Goal: Transaction & Acquisition: Download file/media

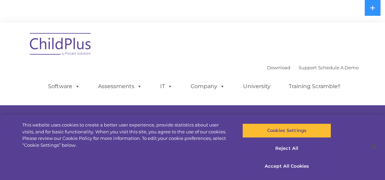
select select "MEDIUM"
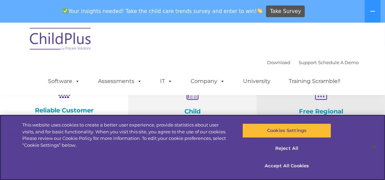
scroll to position [246, 0]
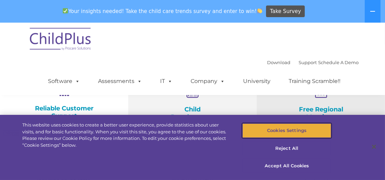
click at [281, 130] on button "Cookies Settings" at bounding box center [287, 130] width 89 height 14
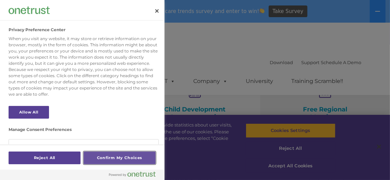
click at [109, 156] on button "Confirm My Choices" at bounding box center [120, 158] width 72 height 13
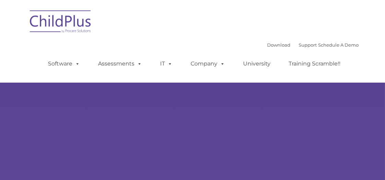
type input ""
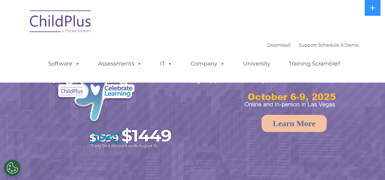
select select "MEDIUM"
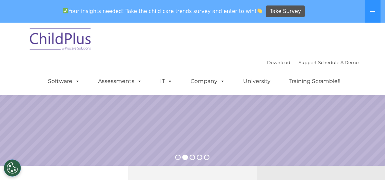
scroll to position [121, 0]
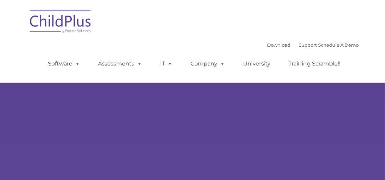
type input ""
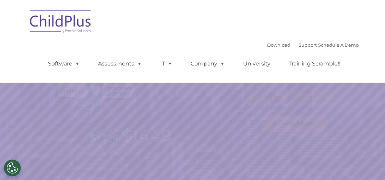
select select "MEDIUM"
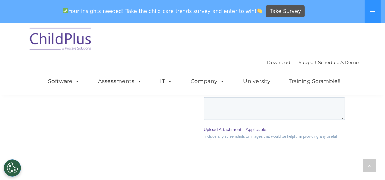
scroll to position [744, 0]
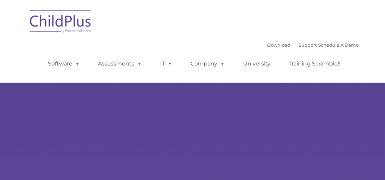
type input ""
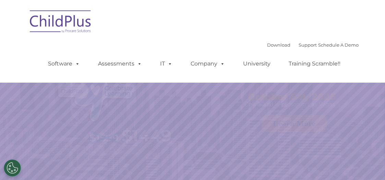
select select "MEDIUM"
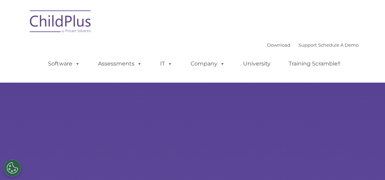
select select "MEDIUM"
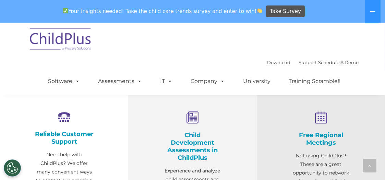
scroll to position [219, 0]
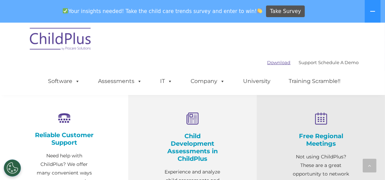
click at [272, 63] on link "Download" at bounding box center [279, 62] width 23 height 5
